Goal: Find specific page/section: Find specific page/section

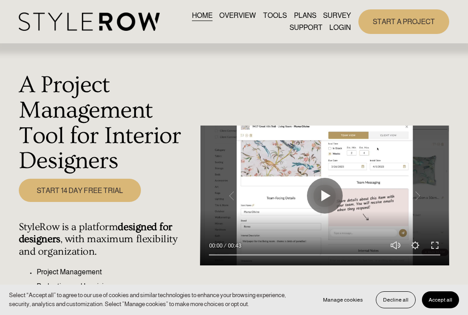
click at [335, 29] on link "LOGIN" at bounding box center [339, 28] width 21 height 12
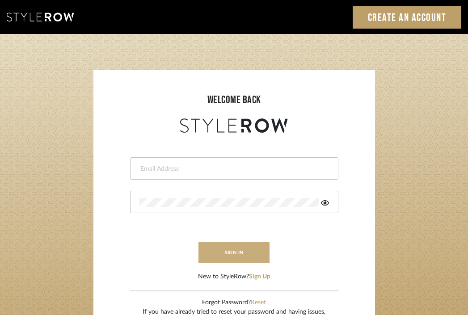
type input "divya.aok@gmail.com"
click at [241, 254] on button "sign in" at bounding box center [235, 252] width 72 height 21
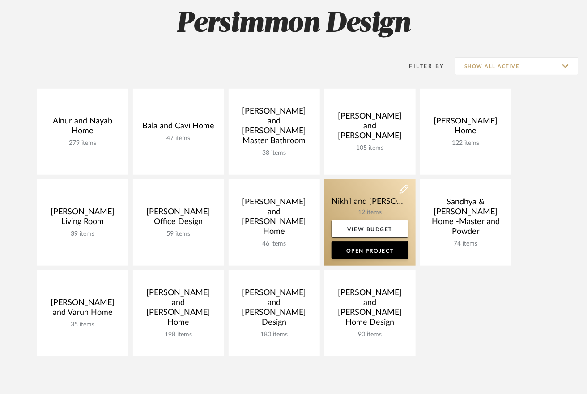
scroll to position [80, 0]
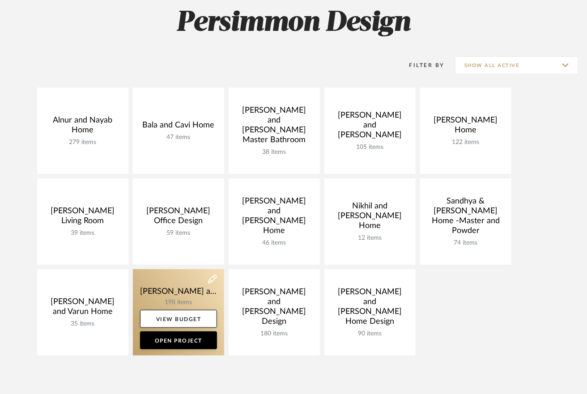
click at [175, 294] on link at bounding box center [178, 312] width 91 height 86
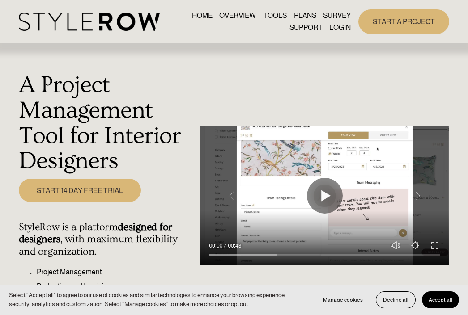
click at [336, 28] on link "LOGIN" at bounding box center [339, 28] width 21 height 12
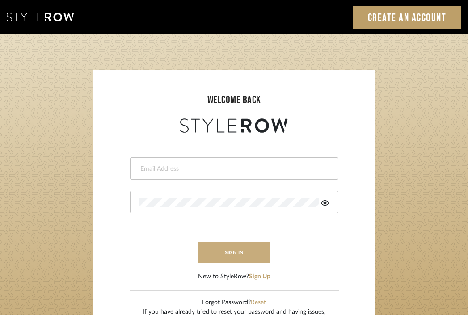
type input "divya.aok@gmail.com"
click at [245, 250] on button "sign in" at bounding box center [235, 252] width 72 height 21
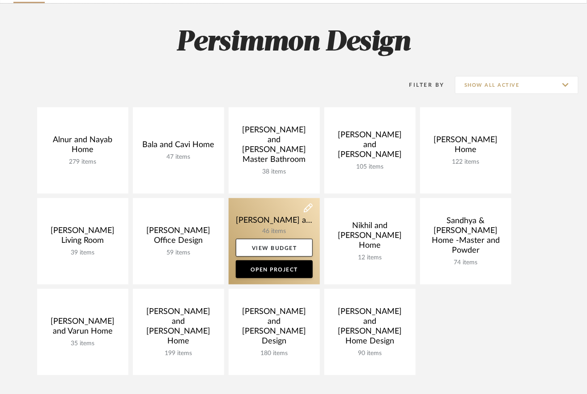
scroll to position [69, 0]
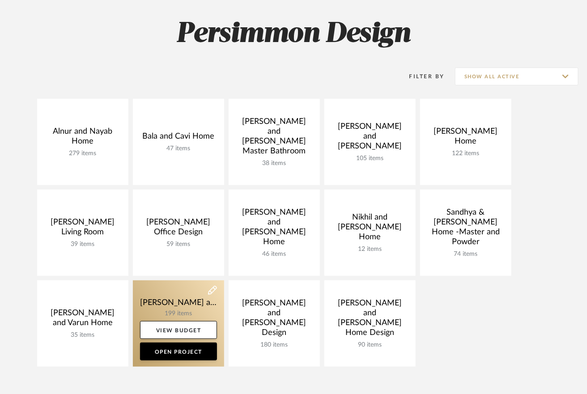
click at [175, 297] on link at bounding box center [178, 323] width 91 height 86
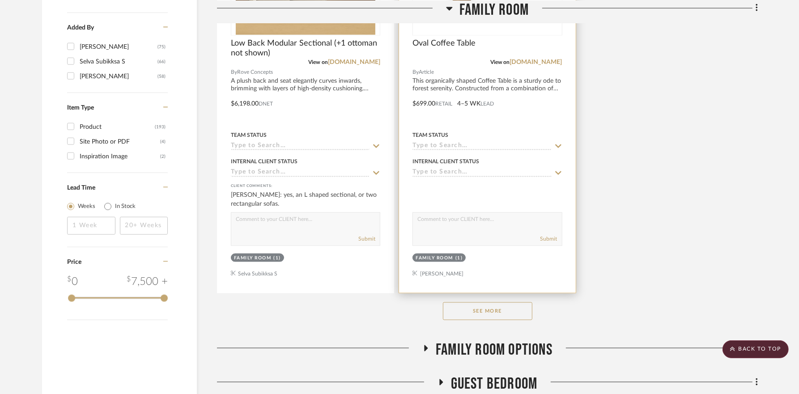
scroll to position [1195, 0]
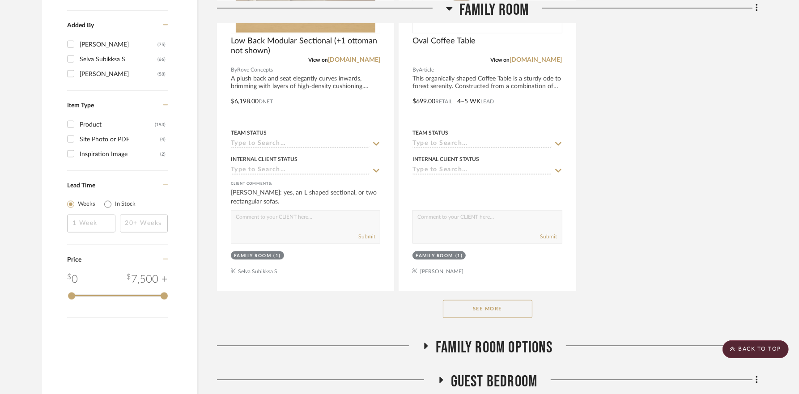
click at [484, 300] on button "See More" at bounding box center [487, 309] width 89 height 18
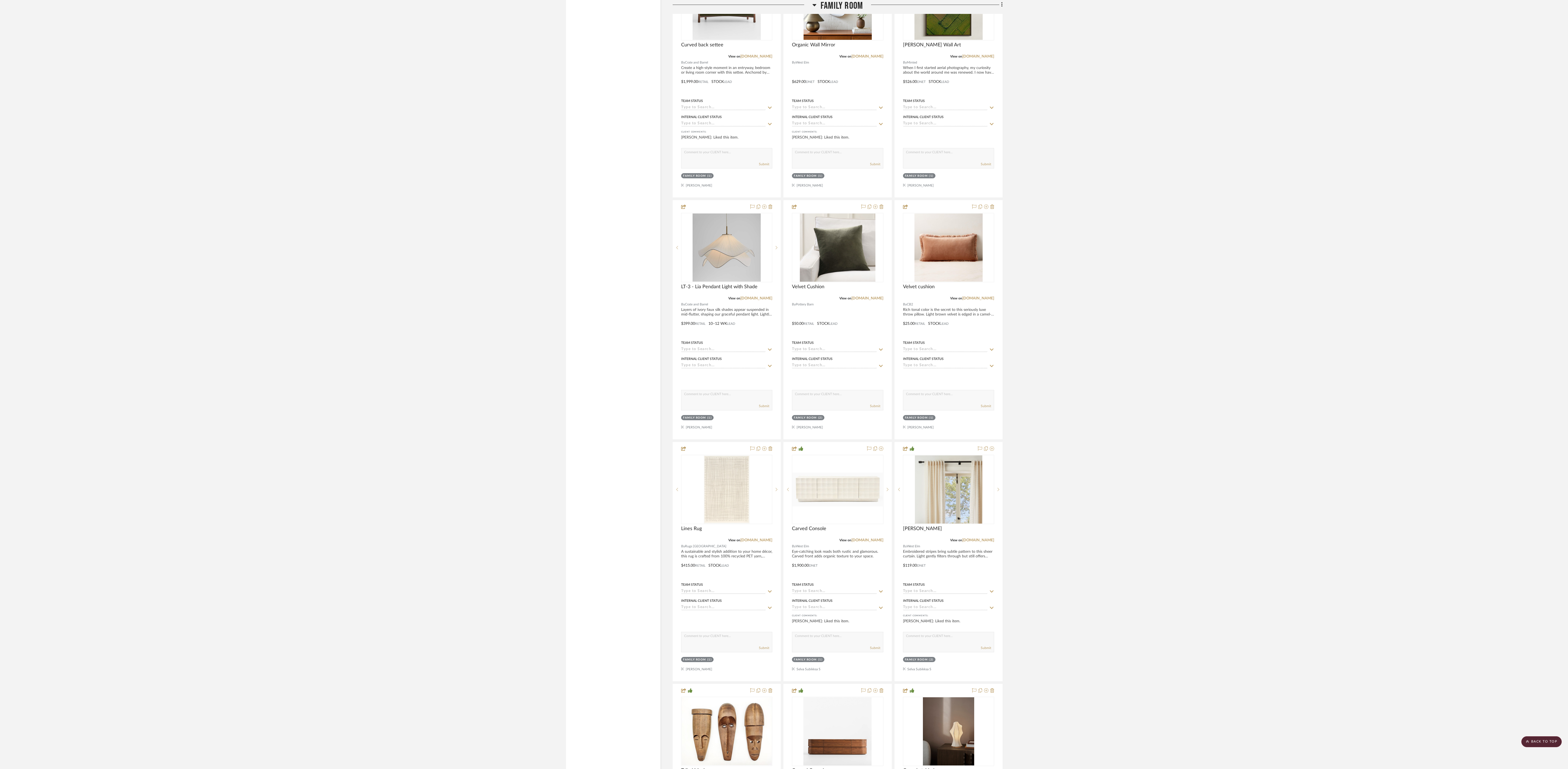
scroll to position [1180, 0]
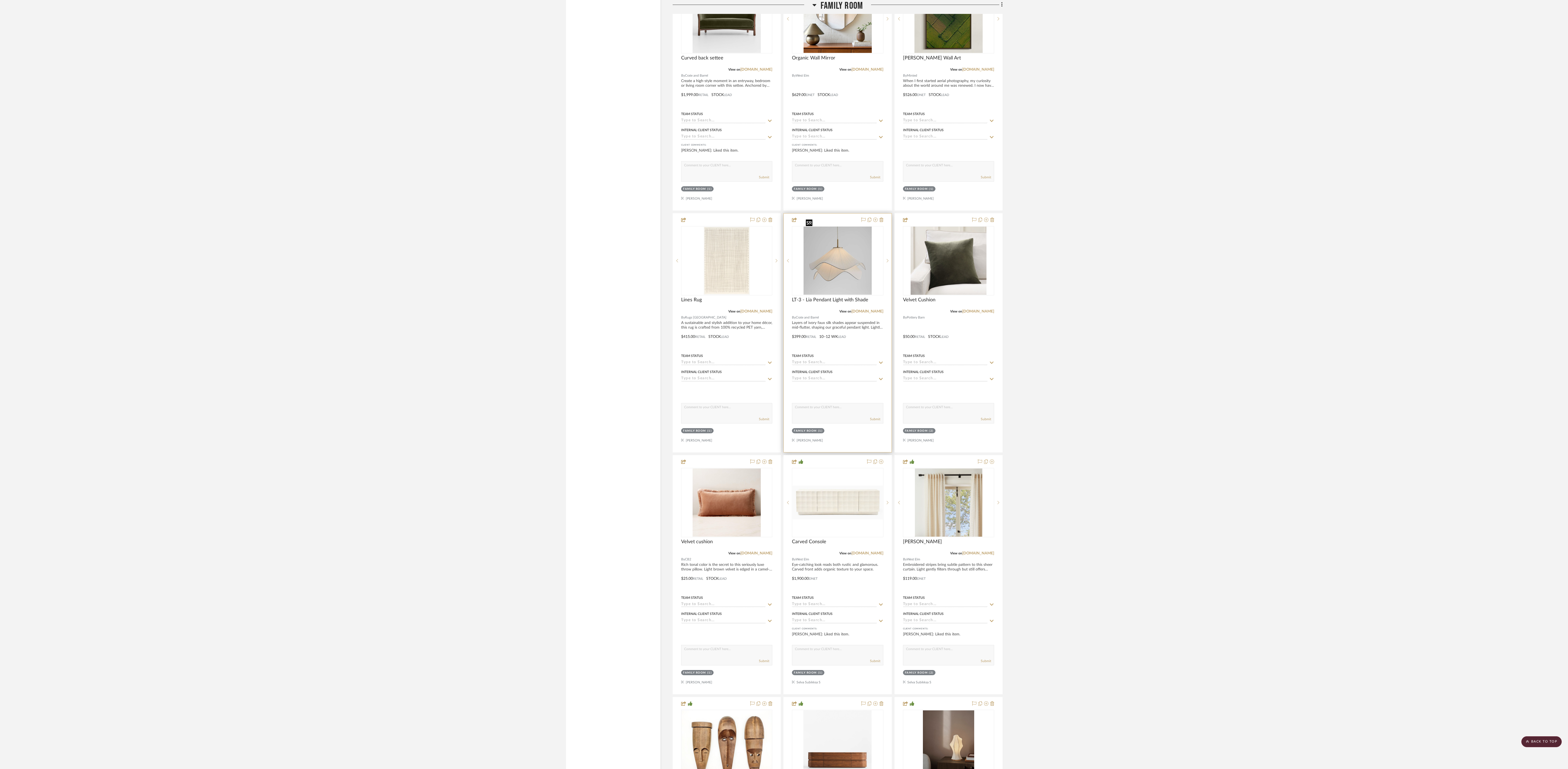
click at [362, 240] on img "0" at bounding box center [838, 261] width 68 height 68
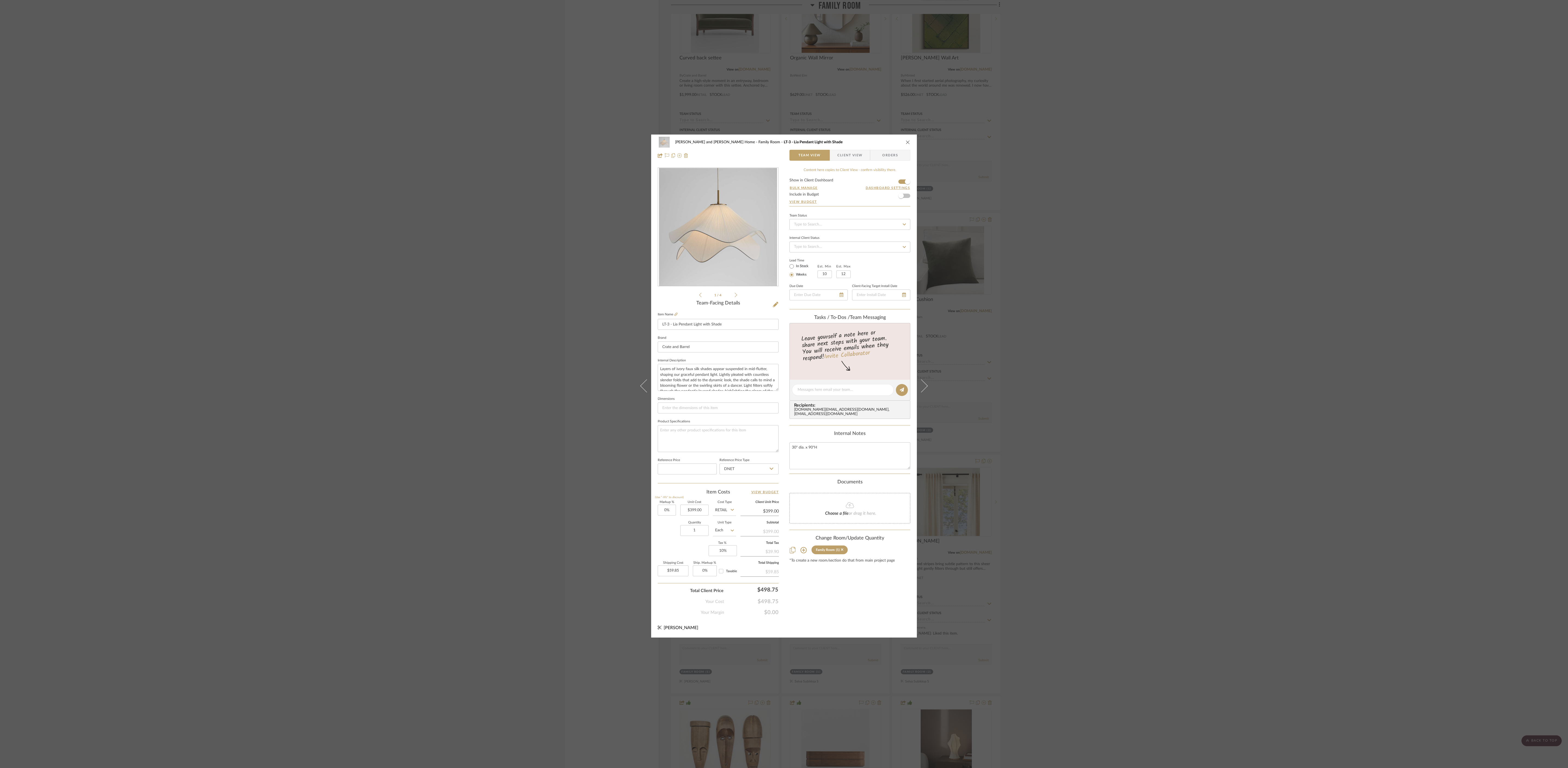
click at [361, 150] on div "[PERSON_NAME] and [PERSON_NAME] Home Family Room LT-3 - Lia Pendant Light with …" at bounding box center [784, 384] width 1568 height 768
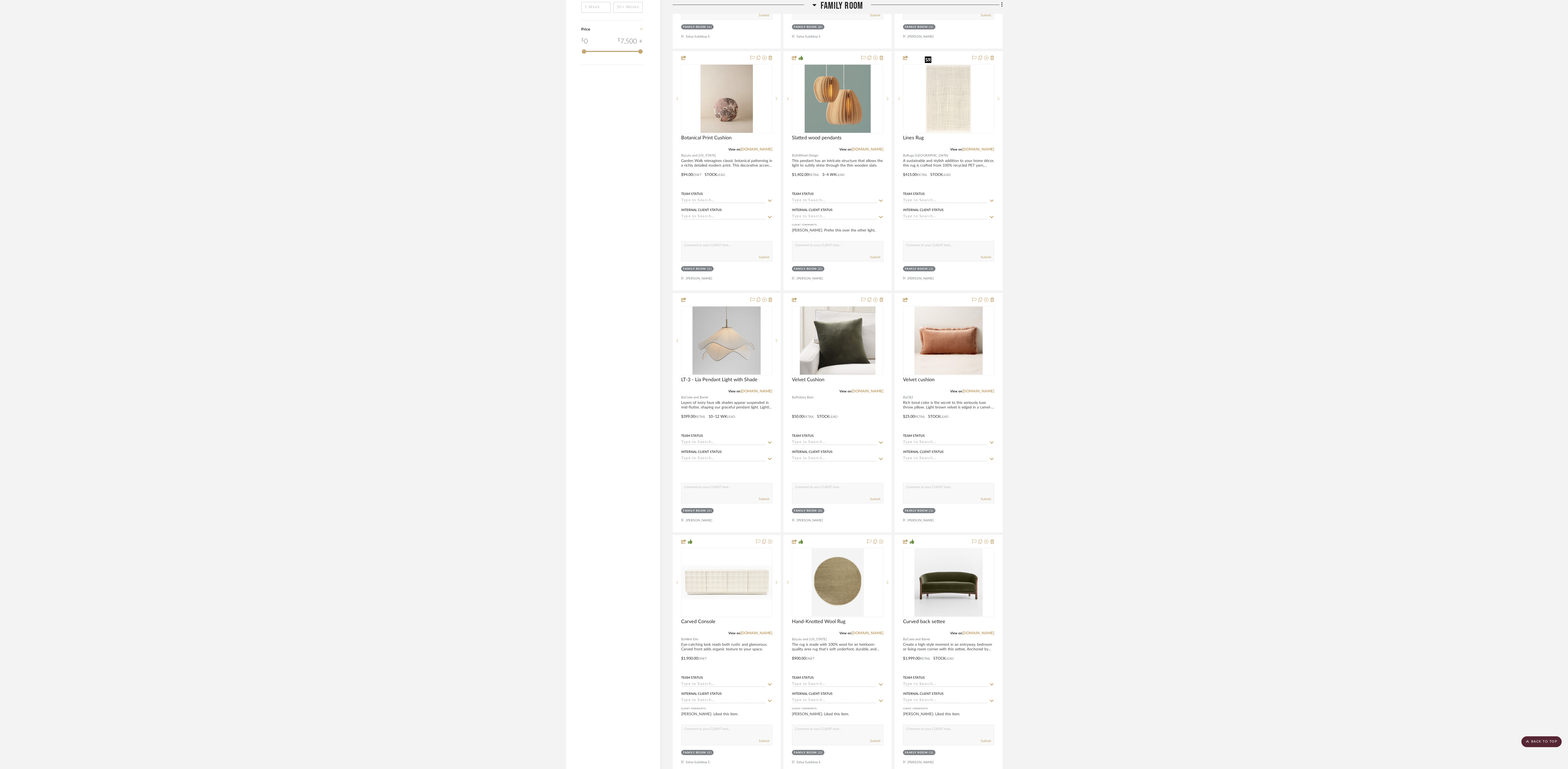
scroll to position [844, 0]
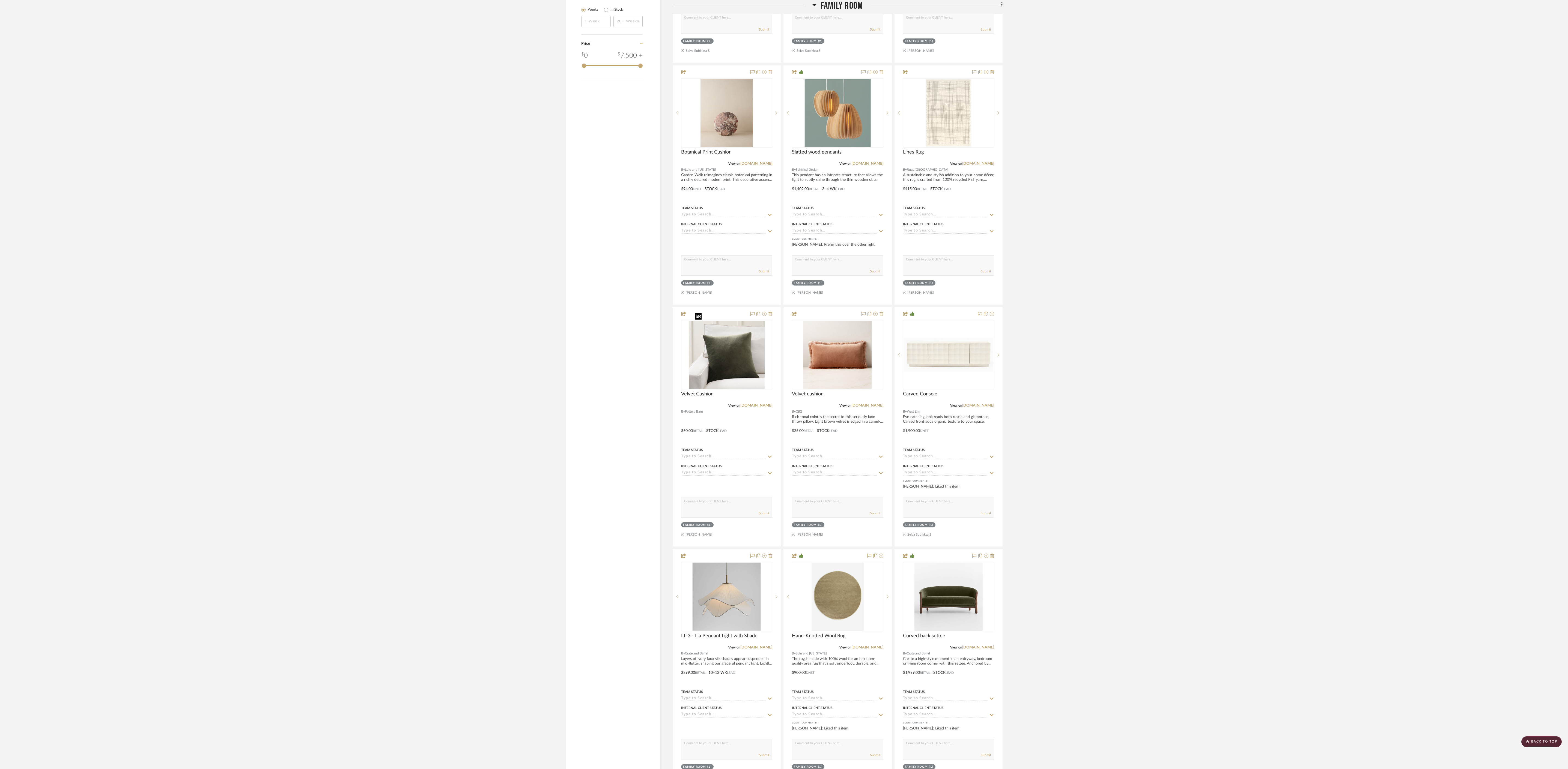
drag, startPoint x: 731, startPoint y: 341, endPoint x: 734, endPoint y: 342, distance: 3.2
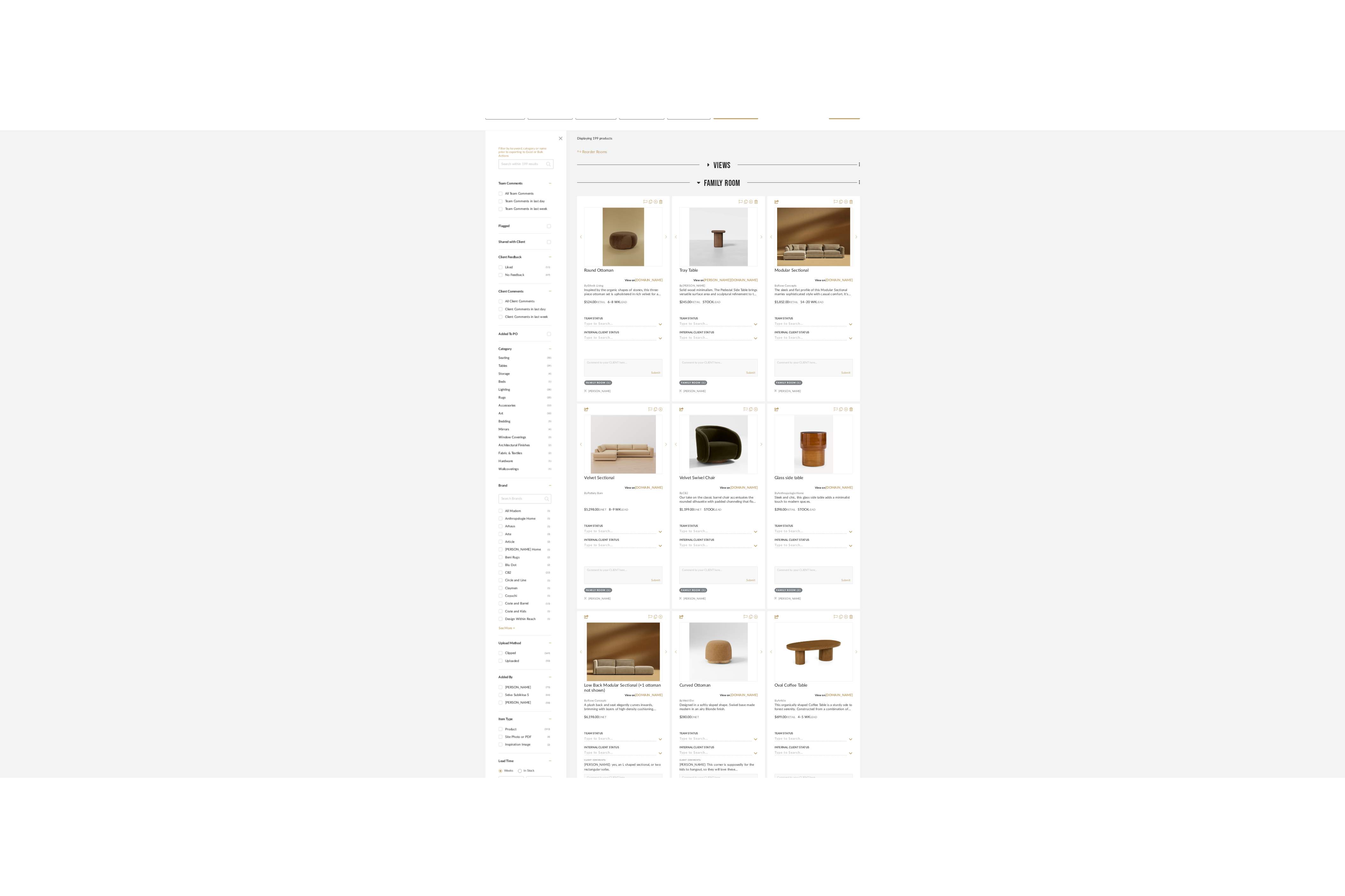
scroll to position [117, 0]
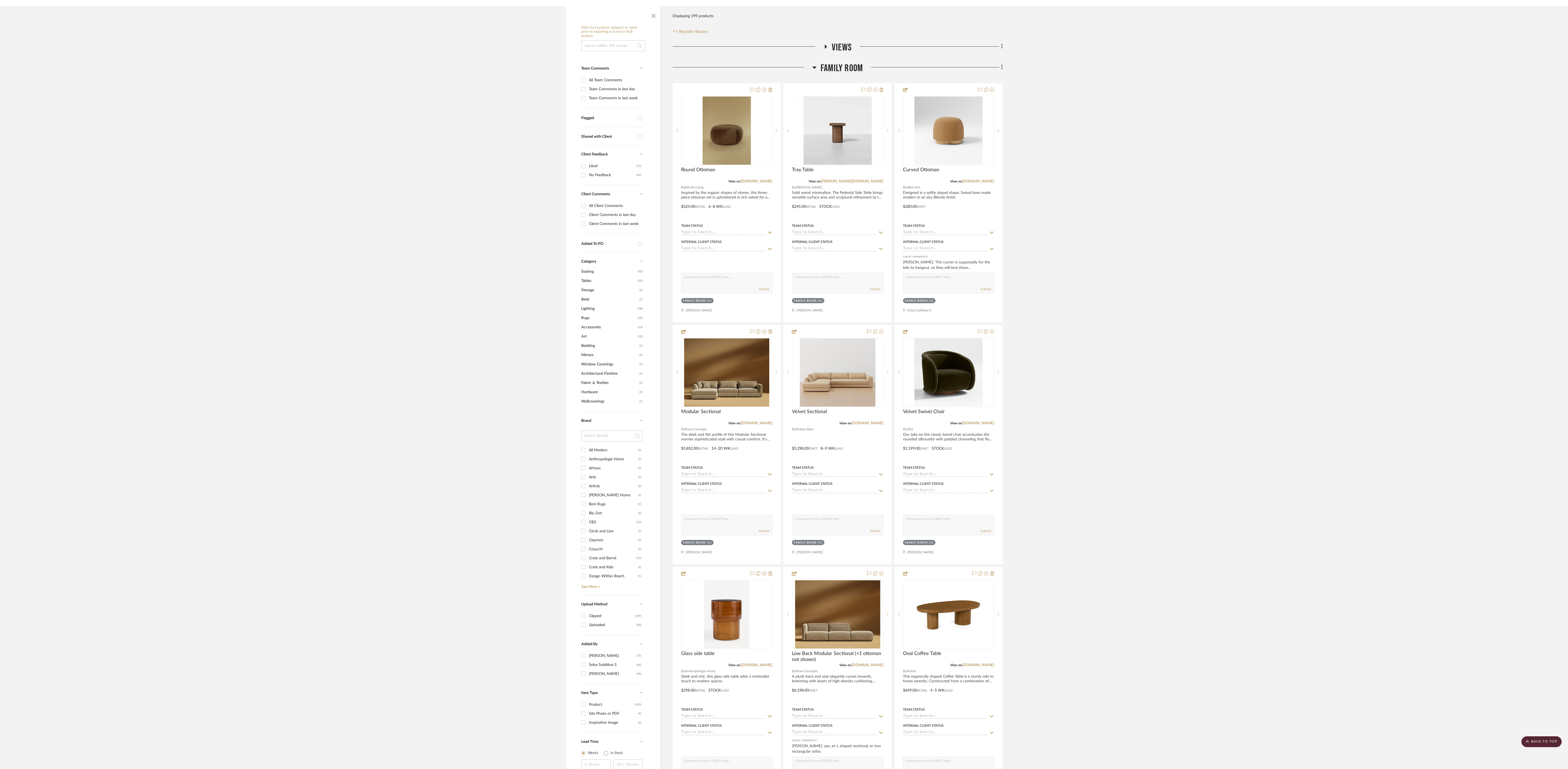
drag, startPoint x: 841, startPoint y: 610, endPoint x: 1135, endPoint y: 10, distance: 668.2
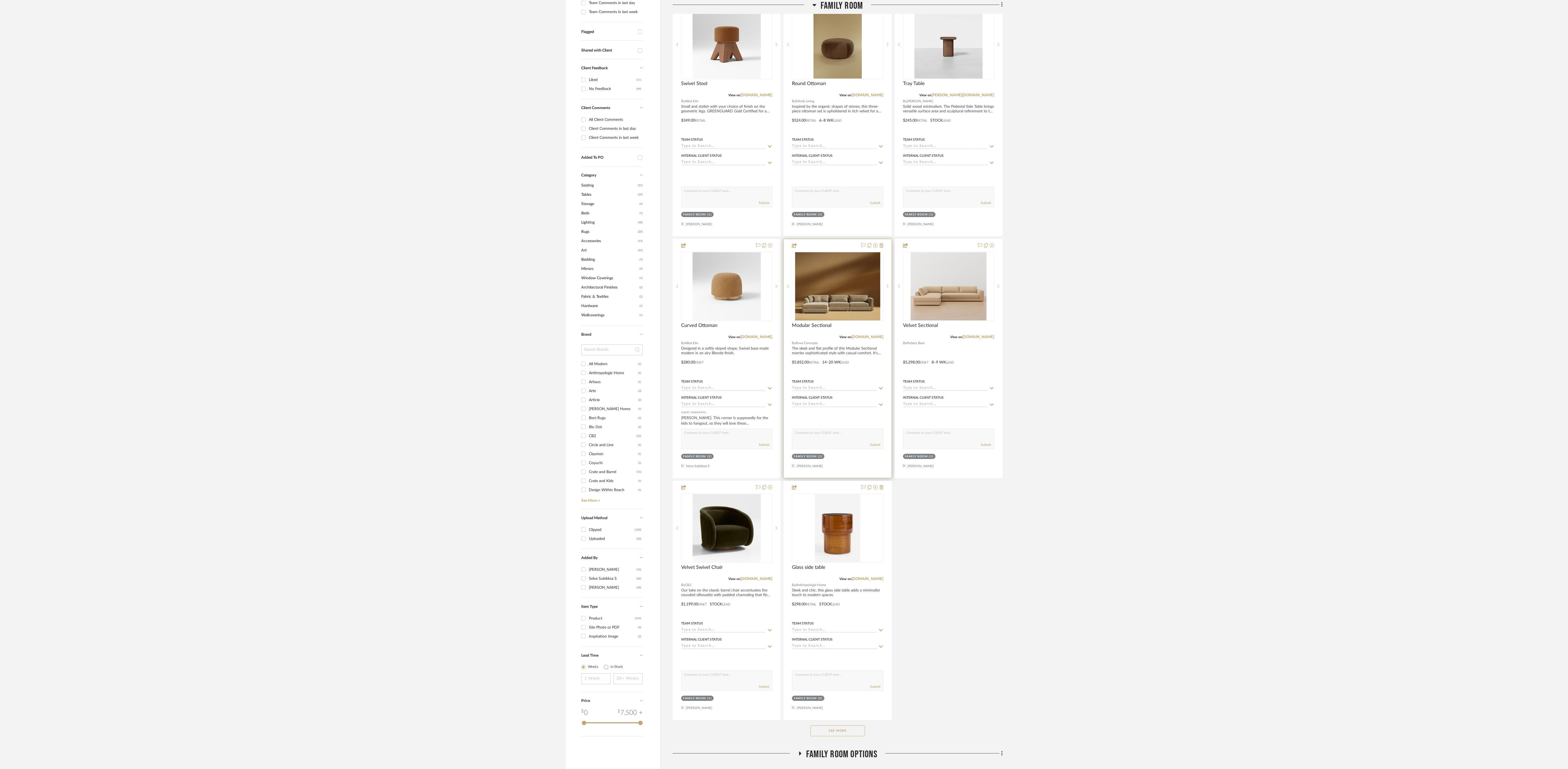
scroll to position [188, 0]
click at [838, 724] on button "See More" at bounding box center [837, 730] width 54 height 11
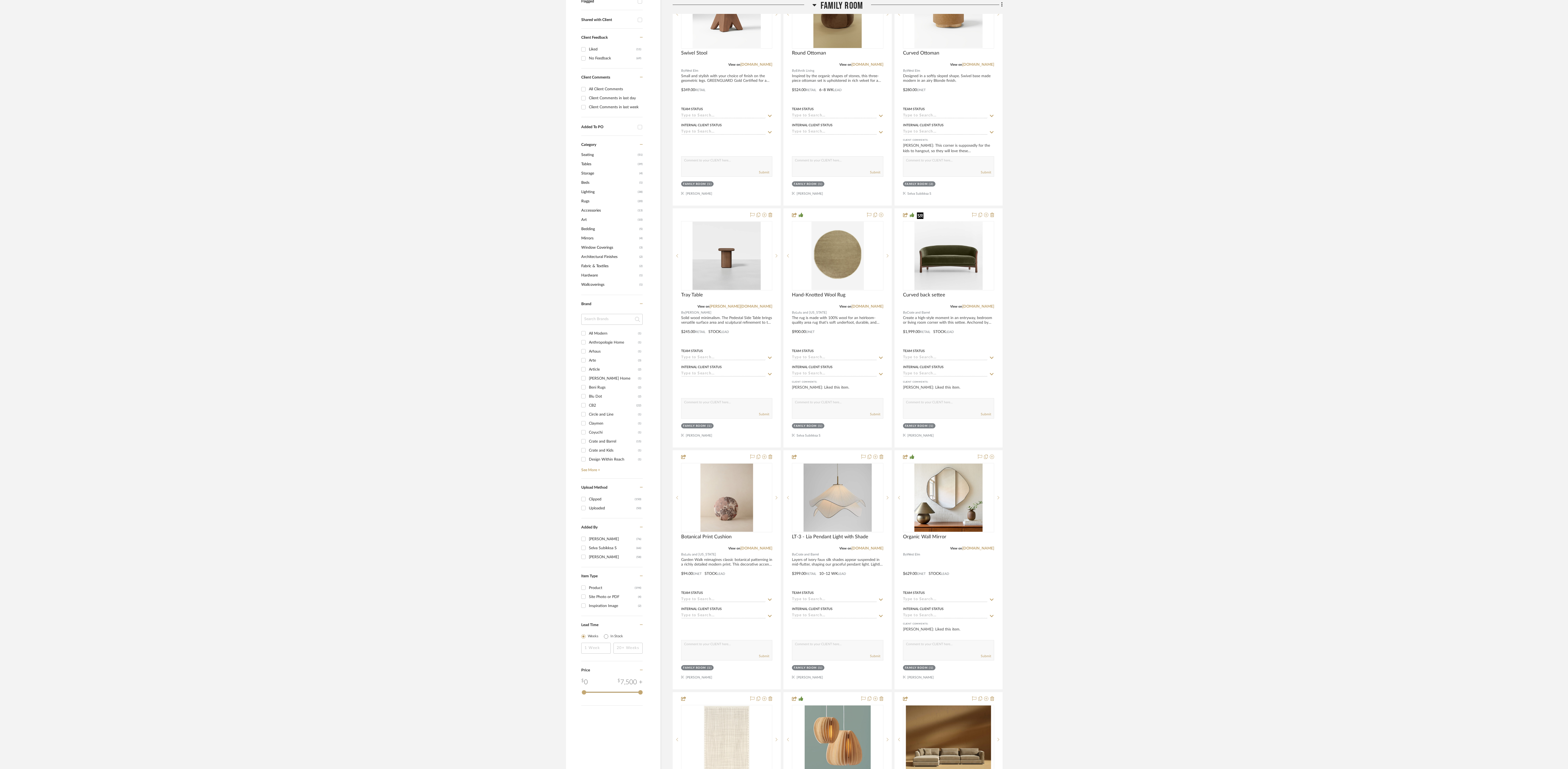
scroll to position [80, 0]
